Goal: Check status: Check status

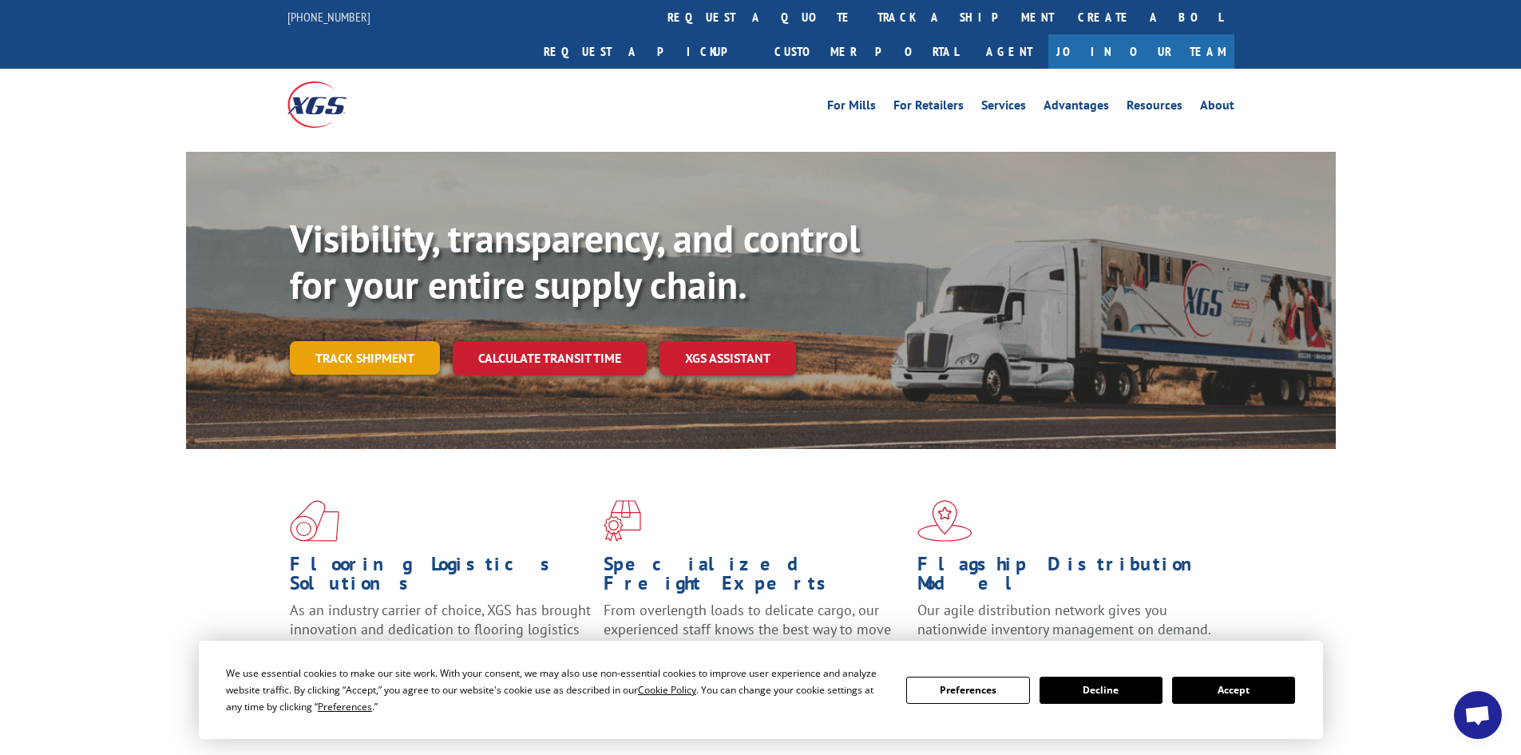
click at [392, 341] on link "Track shipment" at bounding box center [365, 358] width 150 height 34
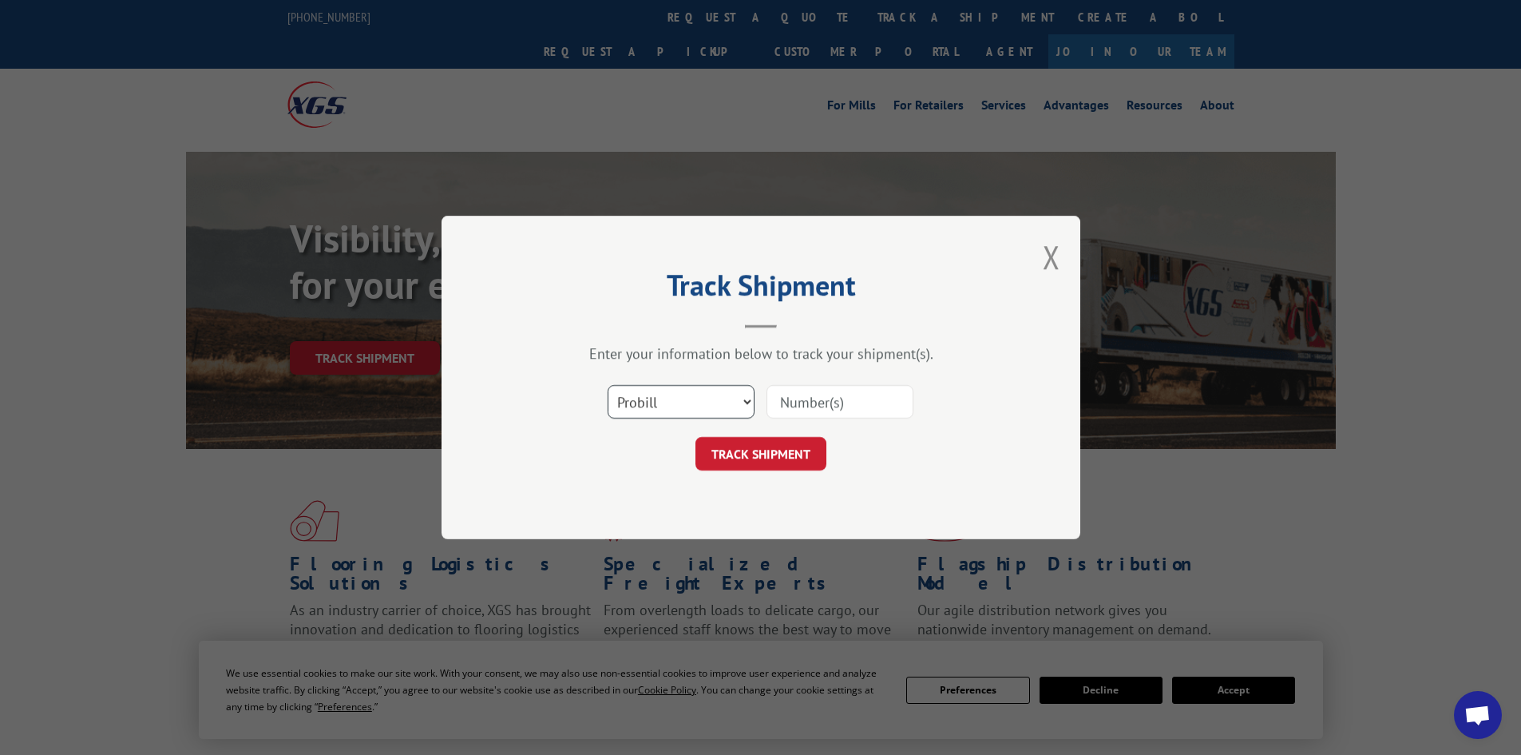
click at [650, 404] on select "Select category... Probill BOL PO" at bounding box center [681, 402] width 147 height 34
select select "bol"
click at [608, 385] on select "Select category... Probill BOL PO" at bounding box center [681, 402] width 147 height 34
click at [819, 391] on input at bounding box center [840, 402] width 147 height 34
type input "7081289"
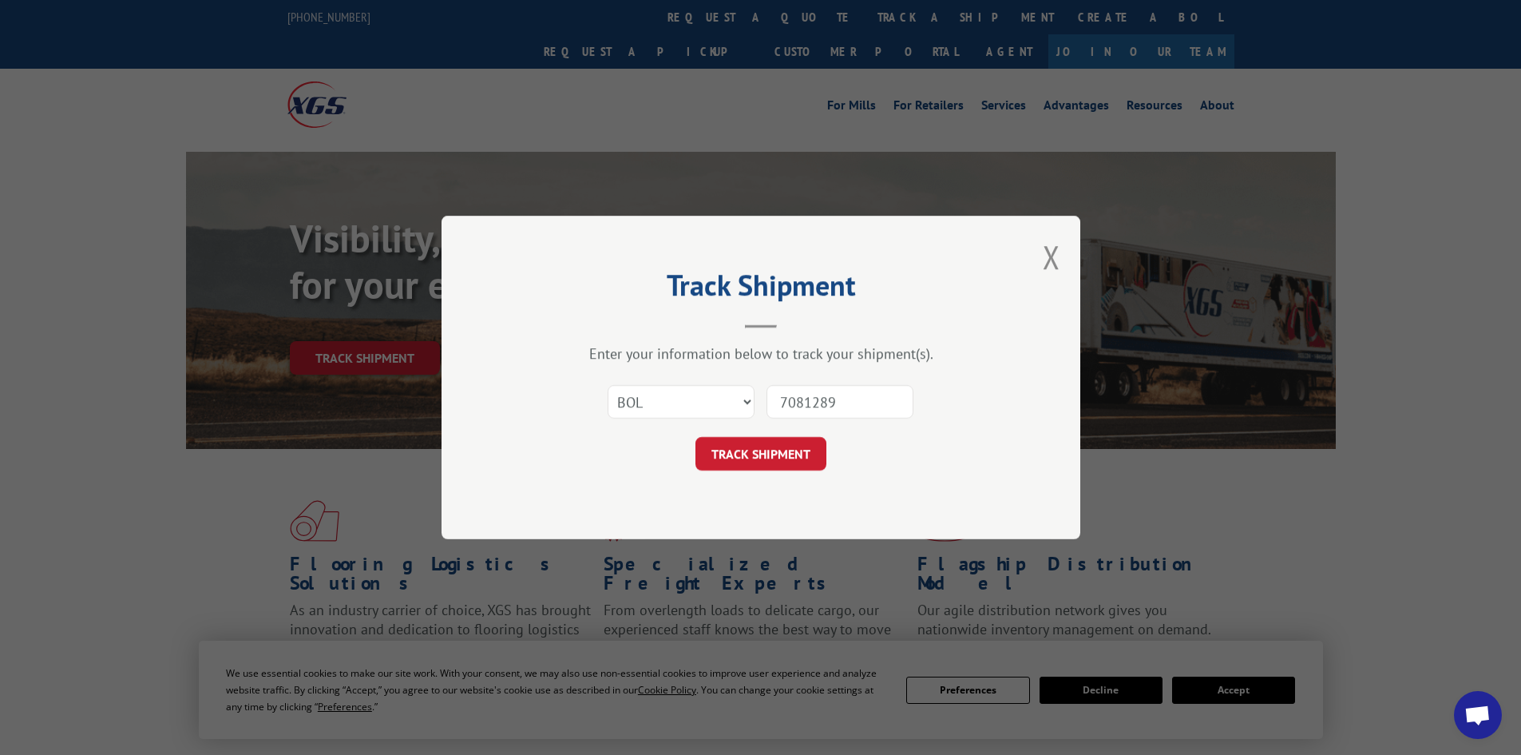
click button "TRACK SHIPMENT" at bounding box center [761, 454] width 131 height 34
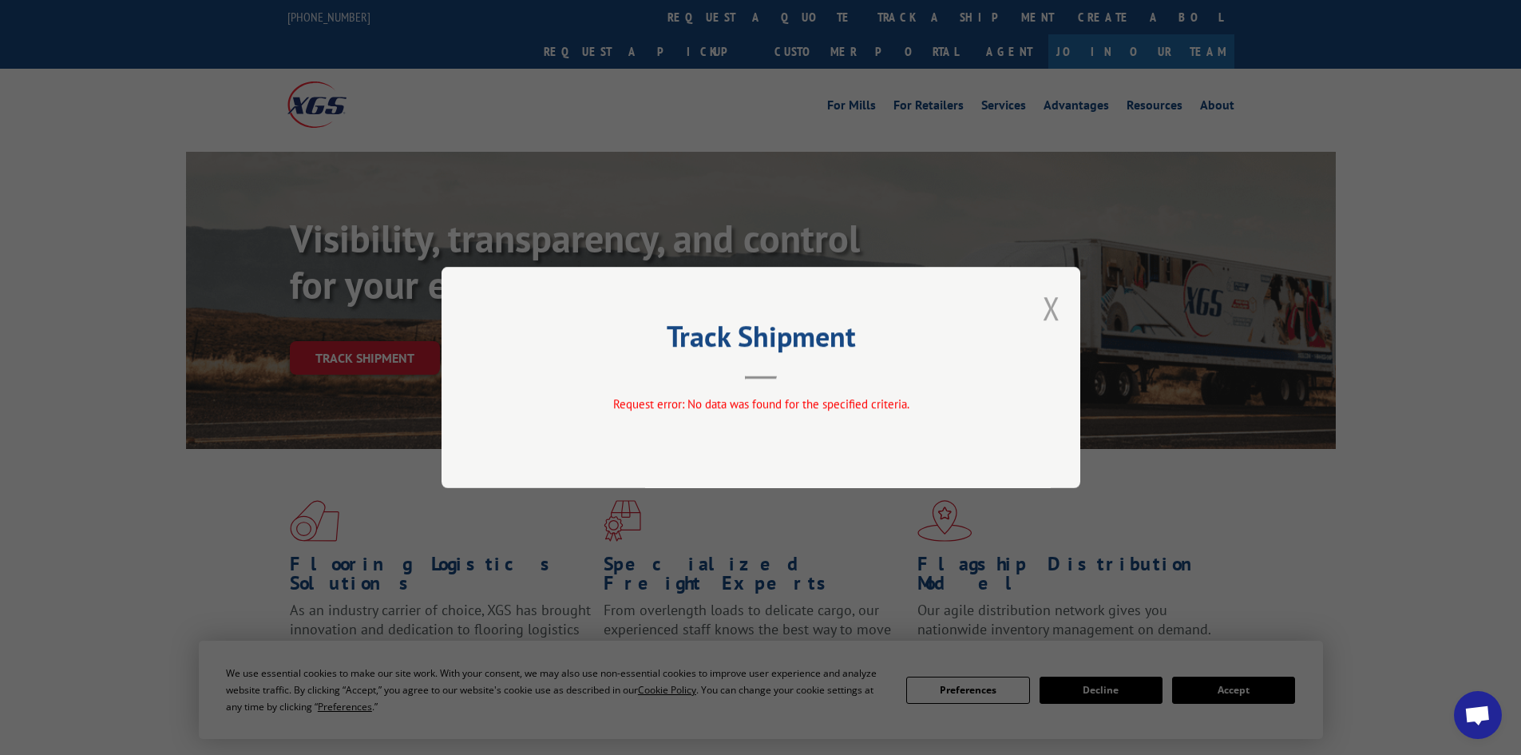
click at [1053, 303] on button "Close modal" at bounding box center [1052, 308] width 18 height 42
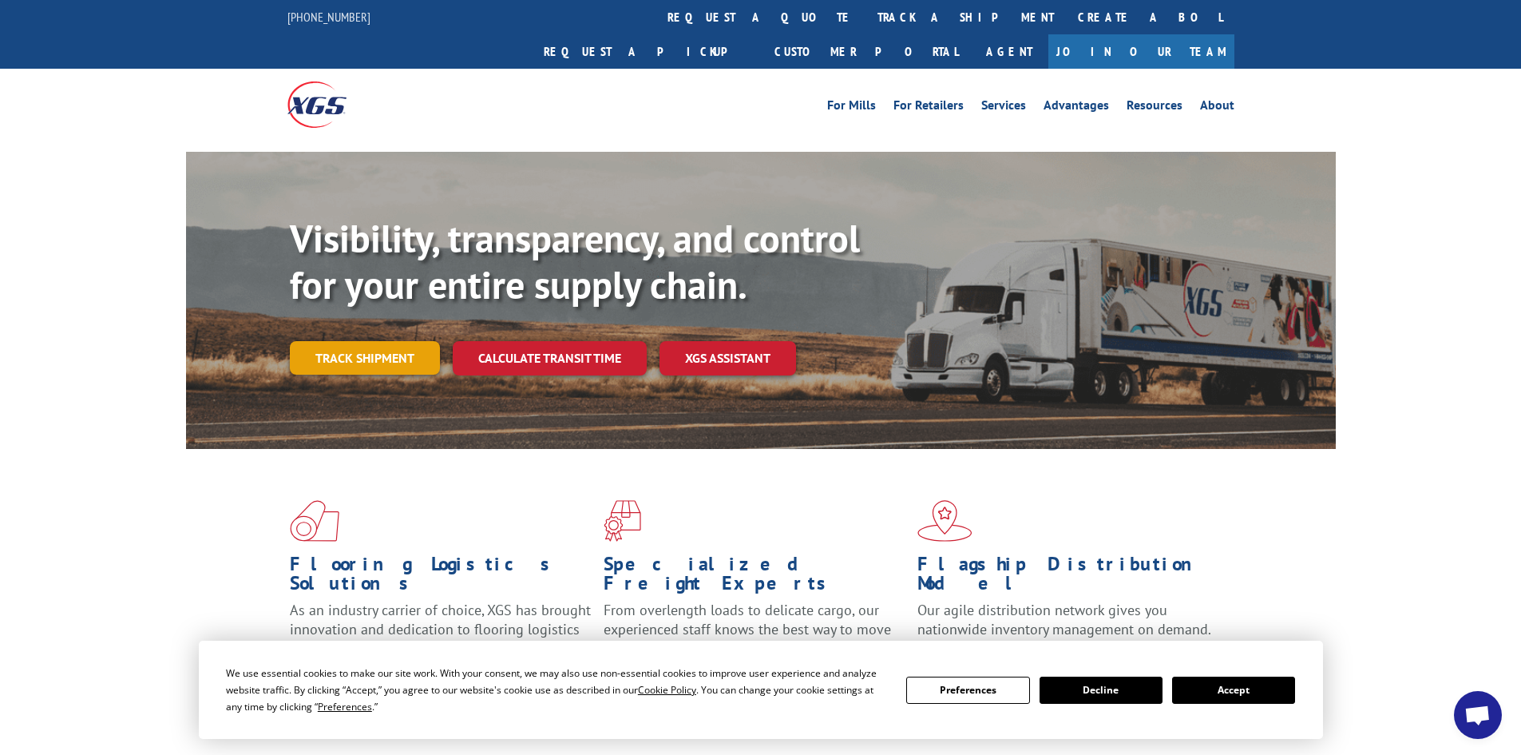
click at [404, 341] on link "Track shipment" at bounding box center [365, 358] width 150 height 34
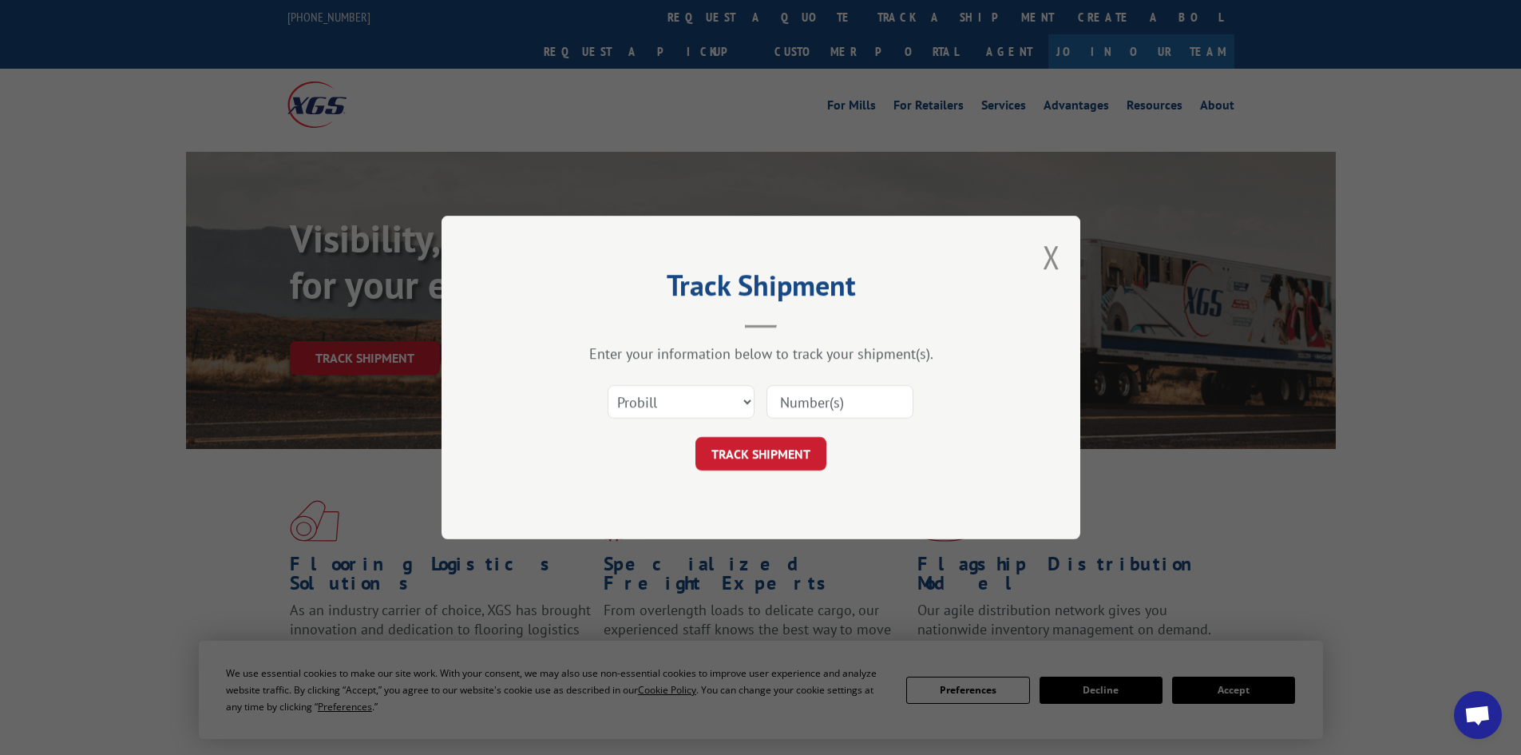
click at [820, 410] on input at bounding box center [840, 402] width 147 height 34
type input "101025"
click button "TRACK SHIPMENT" at bounding box center [761, 454] width 131 height 34
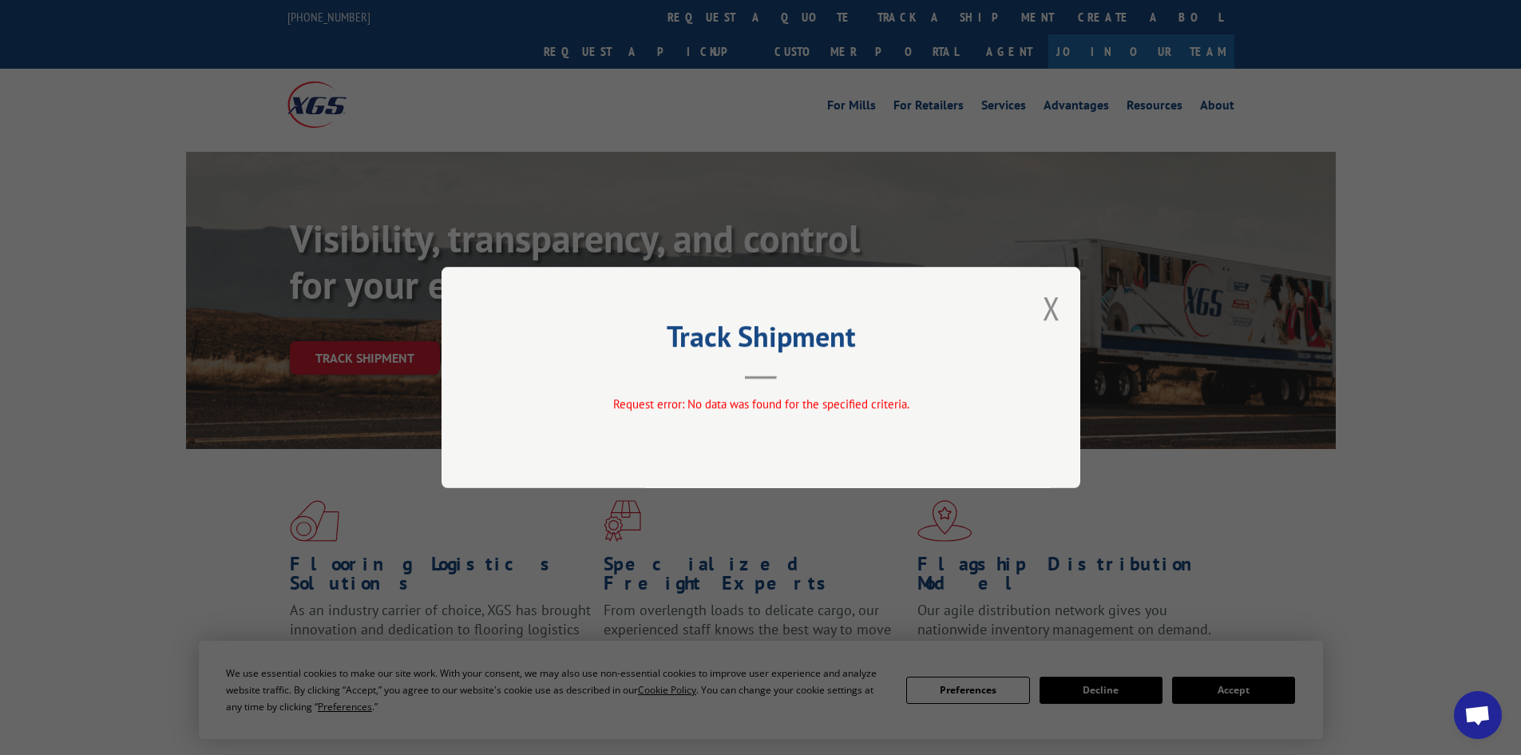
click at [1037, 298] on div "Track Shipment Request error: No data was found for the specified criteria." at bounding box center [761, 377] width 639 height 221
click at [1061, 298] on div "Track Shipment Request error: No data was found for the specified criteria." at bounding box center [761, 377] width 639 height 221
click at [1049, 303] on button "Close modal" at bounding box center [1052, 308] width 18 height 42
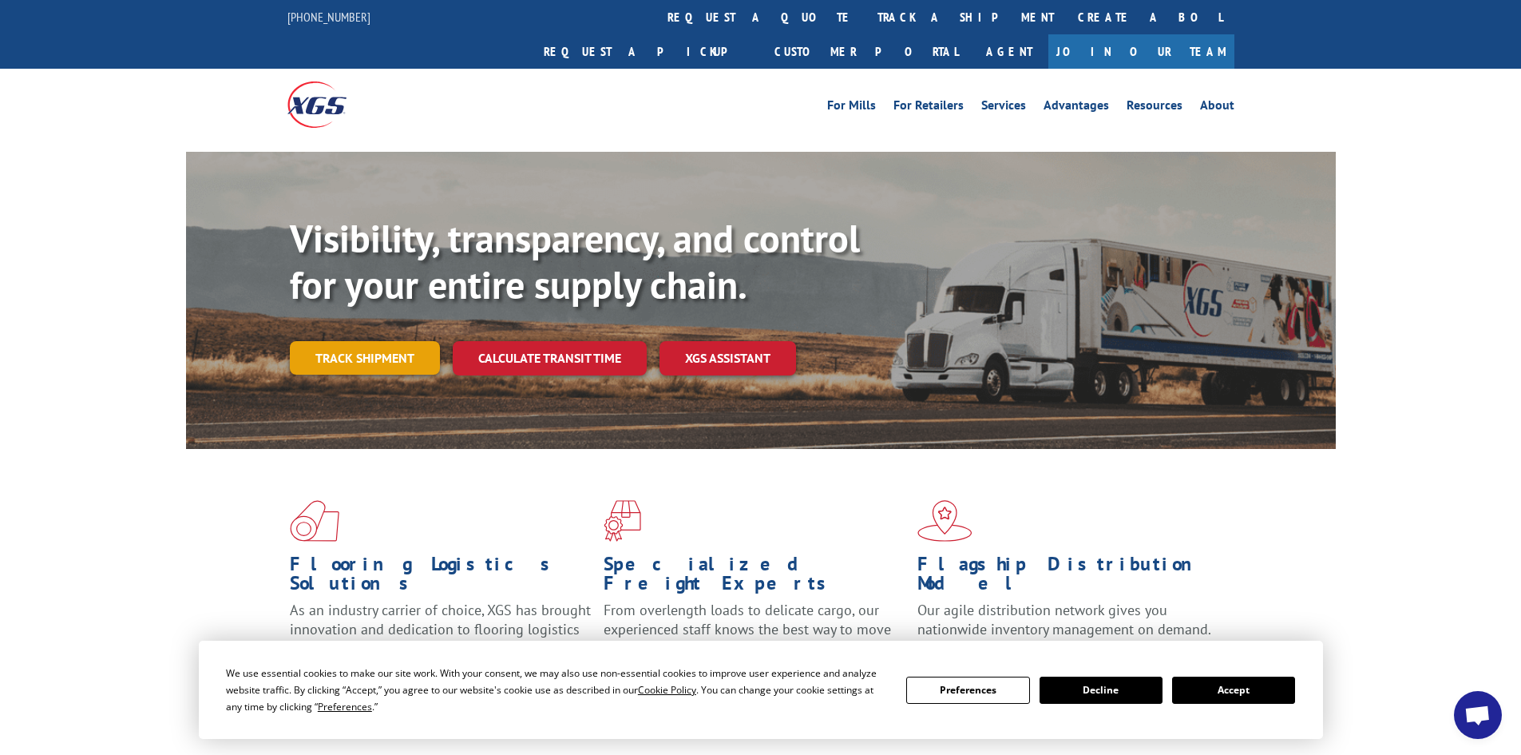
click at [348, 341] on link "Track shipment" at bounding box center [365, 358] width 150 height 34
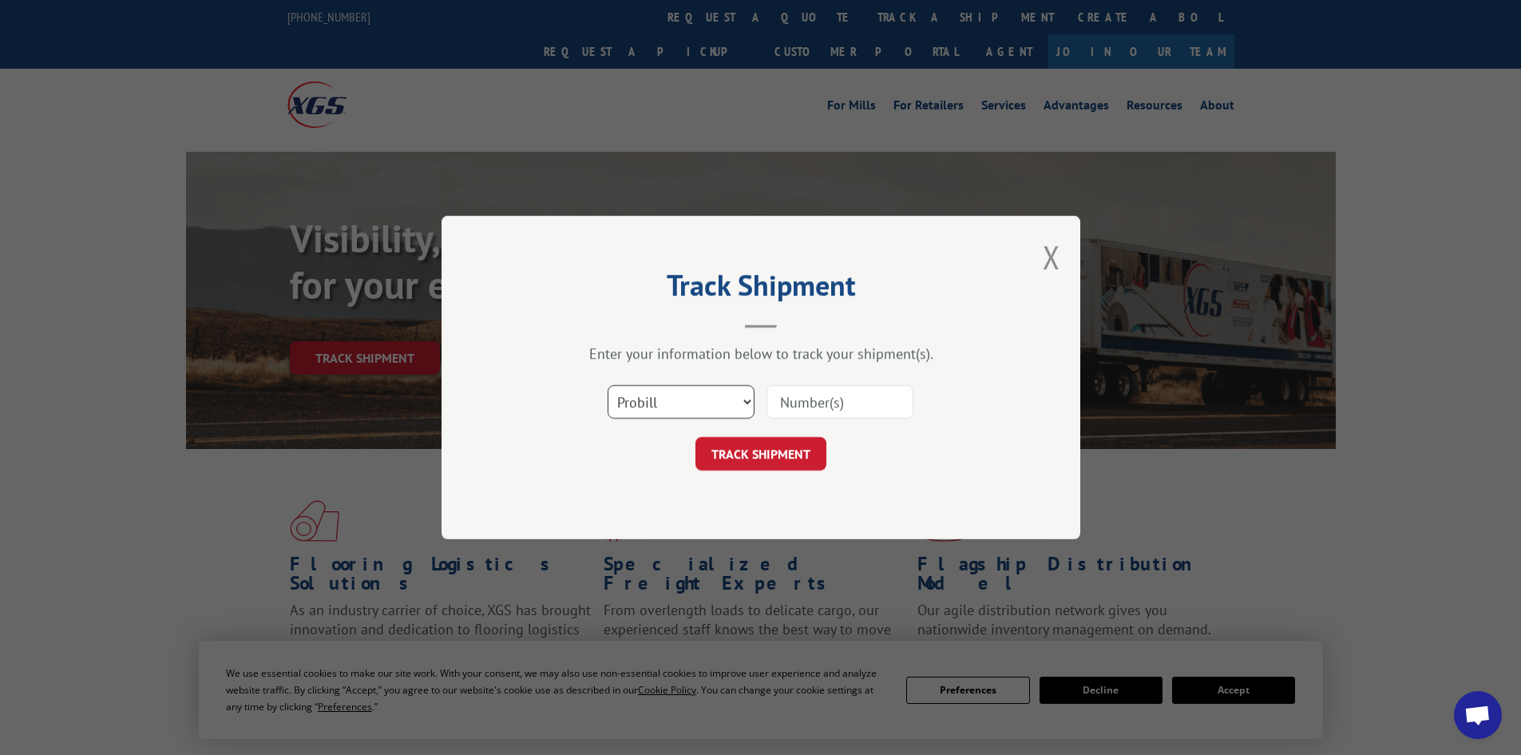
click at [682, 400] on select "Select category... Probill BOL PO" at bounding box center [681, 402] width 147 height 34
select select "bol"
click at [608, 385] on select "Select category... Probill BOL PO" at bounding box center [681, 402] width 147 height 34
click at [826, 404] on input at bounding box center [840, 402] width 147 height 34
type input "7083900"
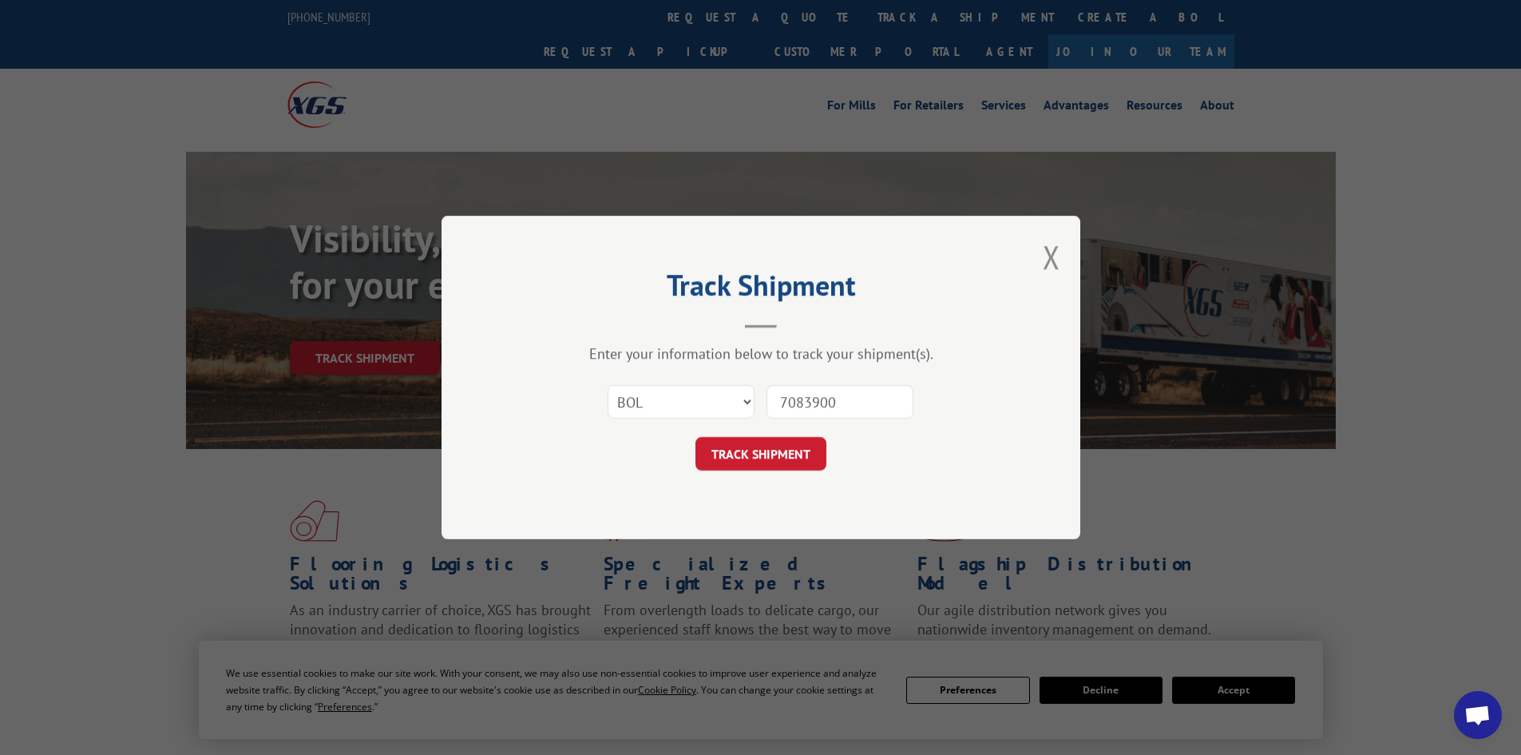
click button "TRACK SHIPMENT" at bounding box center [761, 454] width 131 height 34
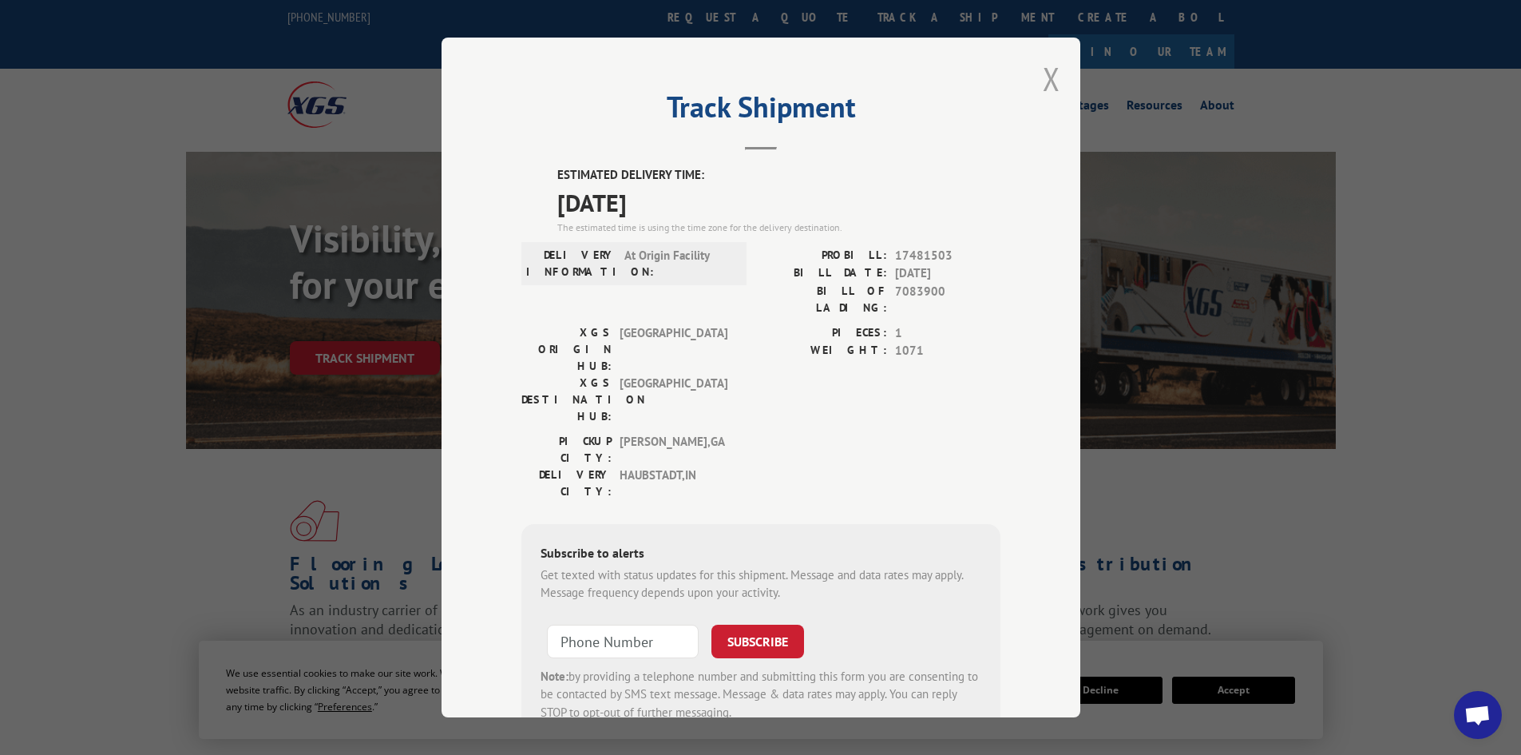
click at [1043, 68] on button "Close modal" at bounding box center [1052, 79] width 18 height 42
